Goal: Task Accomplishment & Management: Manage account settings

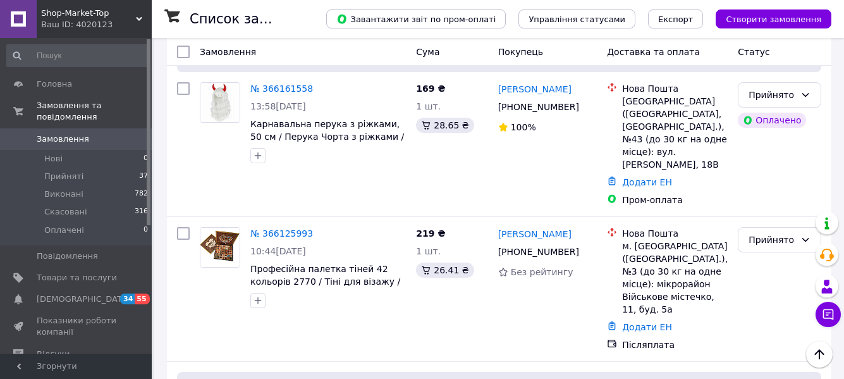
scroll to position [422, 0]
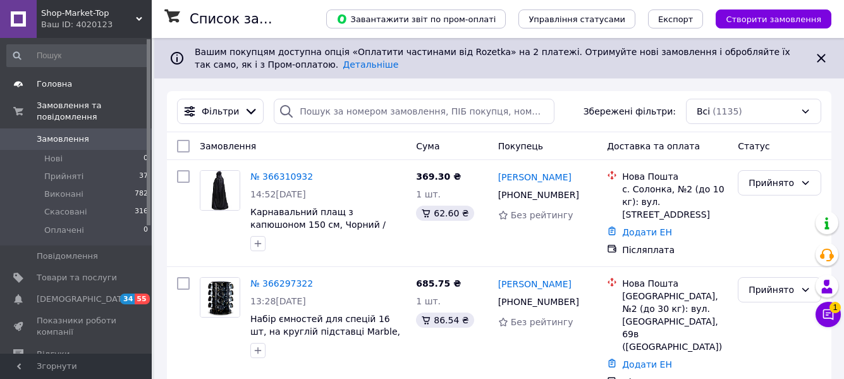
click at [78, 85] on span "Головна" at bounding box center [77, 83] width 80 height 11
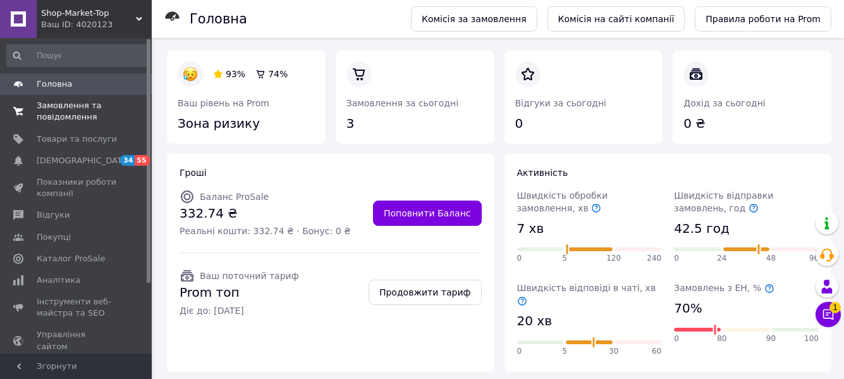
click at [78, 110] on span "Замовлення та повідомлення" at bounding box center [77, 111] width 80 height 23
